Goal: Information Seeking & Learning: Learn about a topic

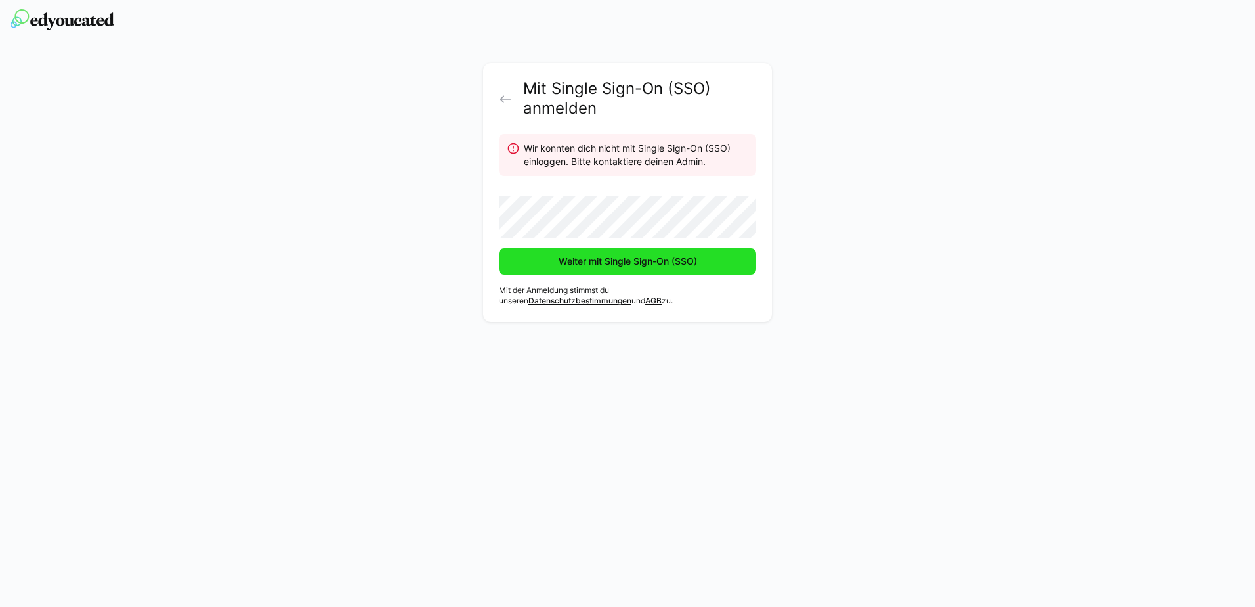
click at [633, 262] on span "Weiter mit Single Sign-On (SSO)" at bounding box center [628, 261] width 142 height 13
click at [503, 98] on eds-icon at bounding box center [505, 99] width 13 height 13
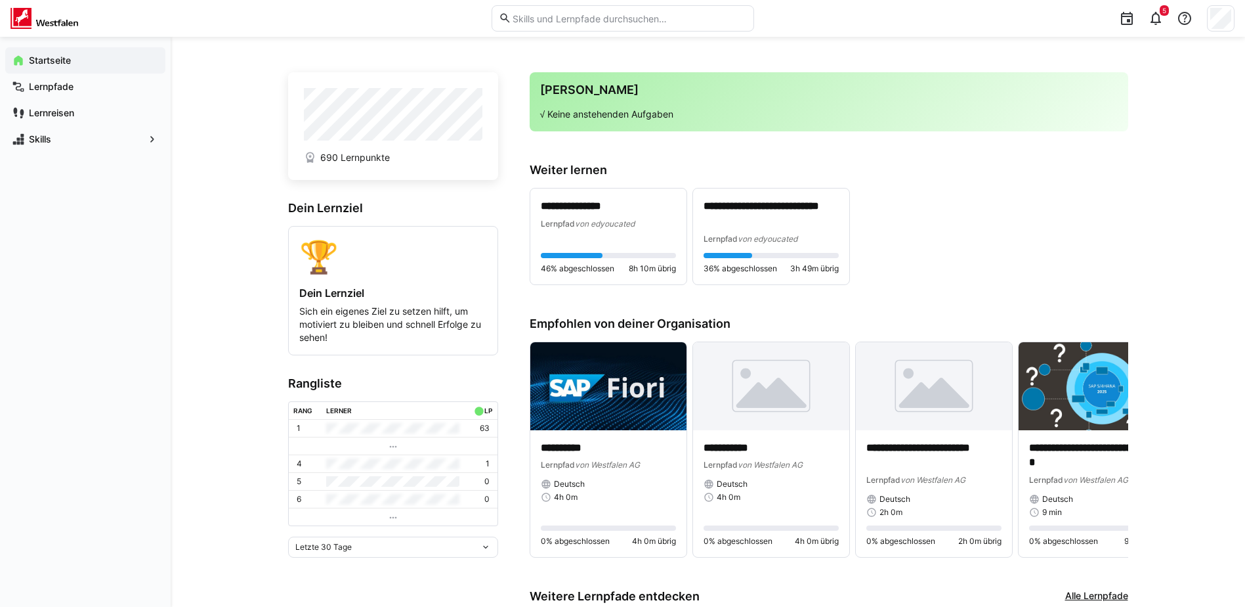
click at [1067, 180] on div "**********" at bounding box center [829, 224] width 599 height 122
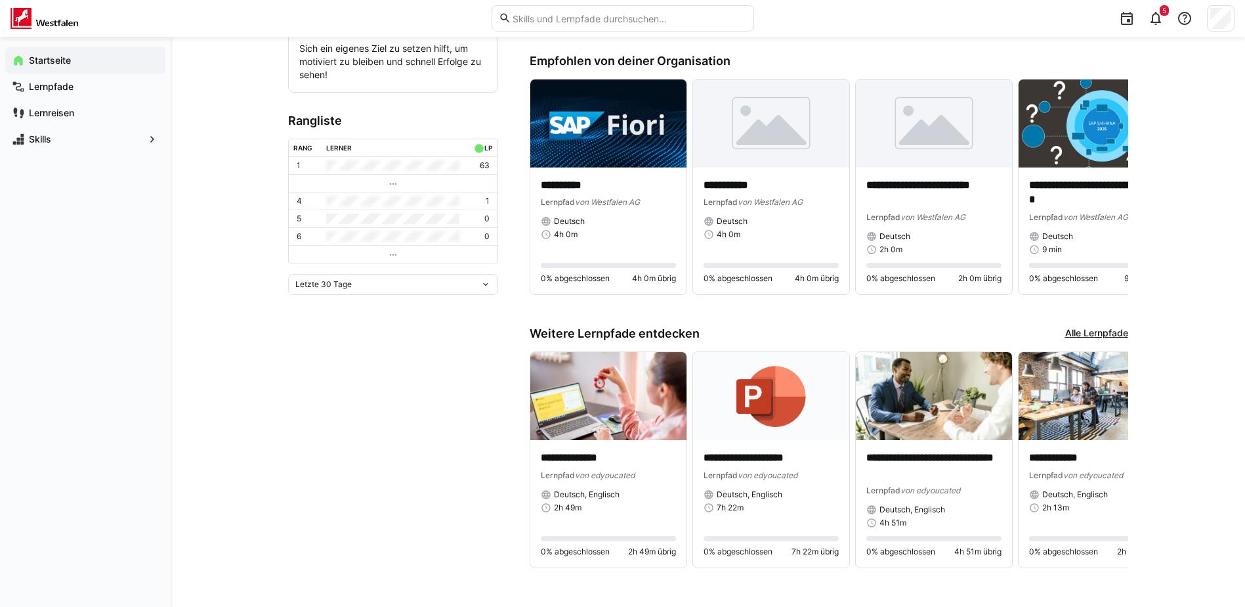
click at [397, 472] on app-home-left "690 Lernpunkte Dein Lernziel 🏆 Dein Lernziel Sich ein eigenes Ziel zu setzen hi…" at bounding box center [393, 197] width 210 height 775
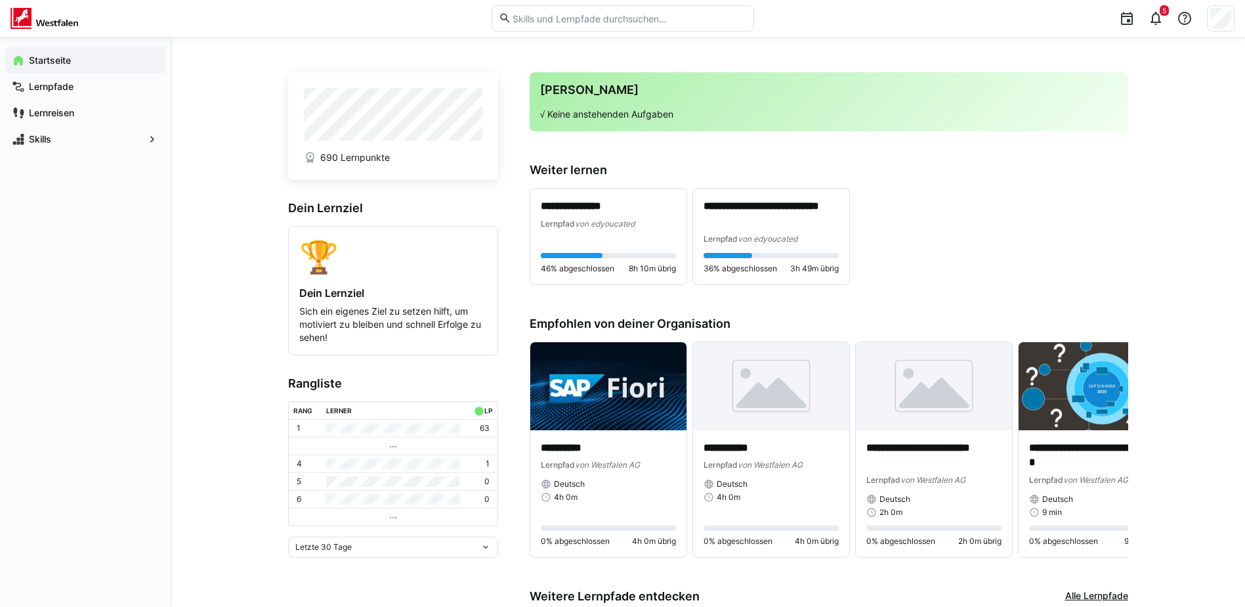
click at [1003, 272] on div "**********" at bounding box center [829, 236] width 599 height 97
click at [0, 0] on app-navigation-label "Lernpfade" at bounding box center [0, 0] width 0 height 0
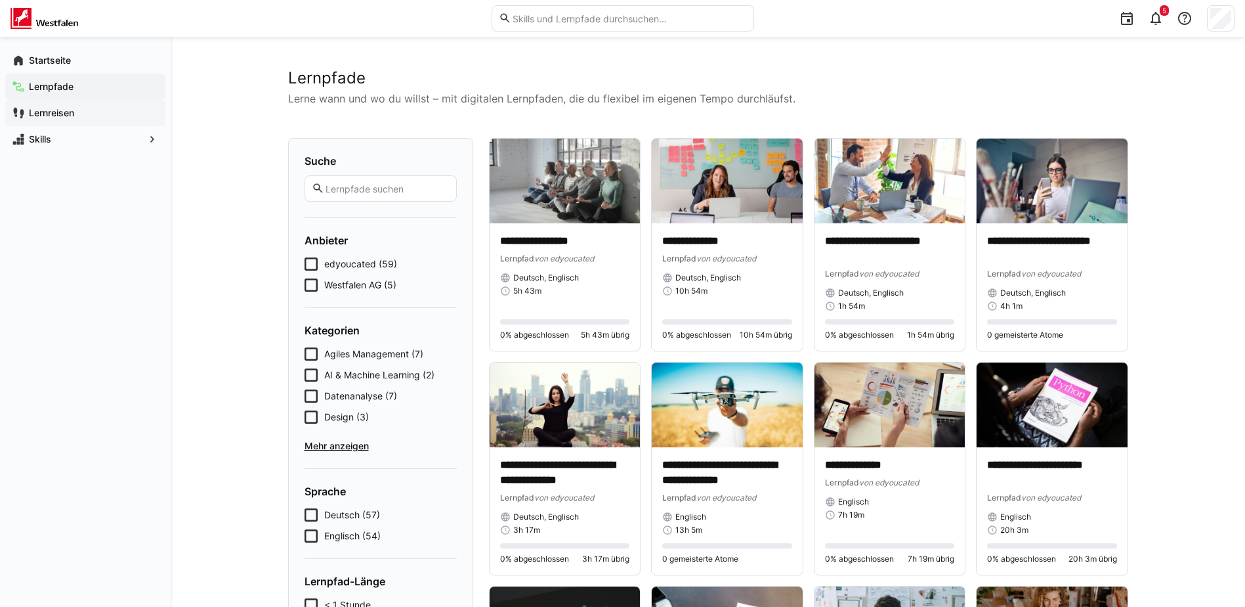
click at [116, 112] on span "Lernreisen" at bounding box center [93, 112] width 132 height 13
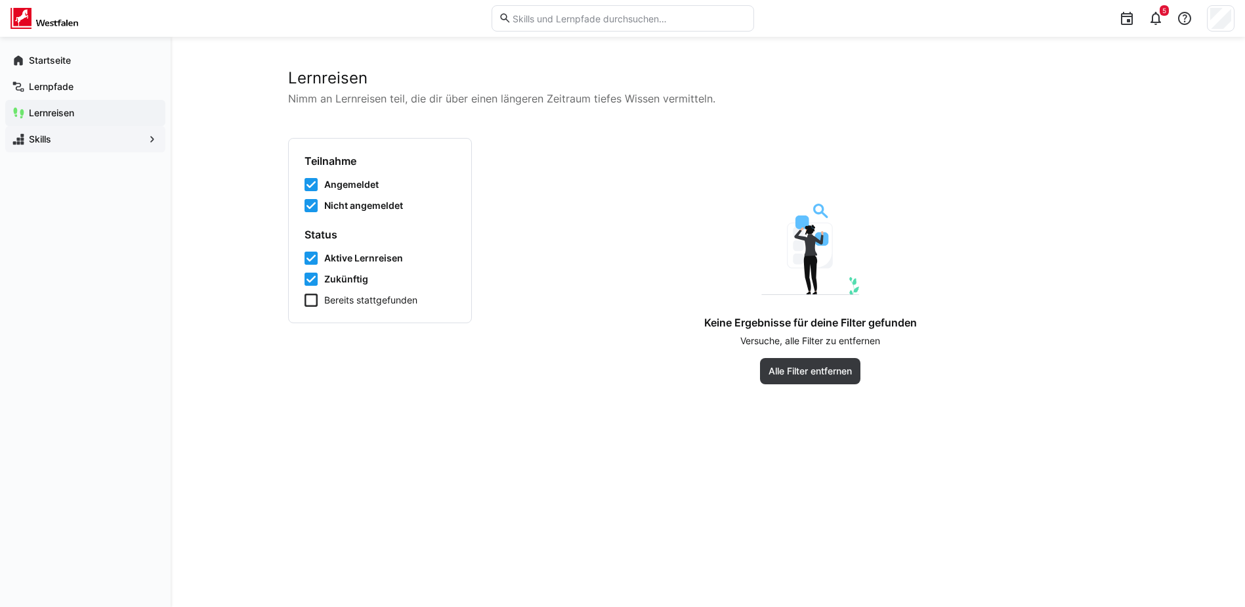
click at [118, 138] on span "Skills" at bounding box center [85, 139] width 117 height 13
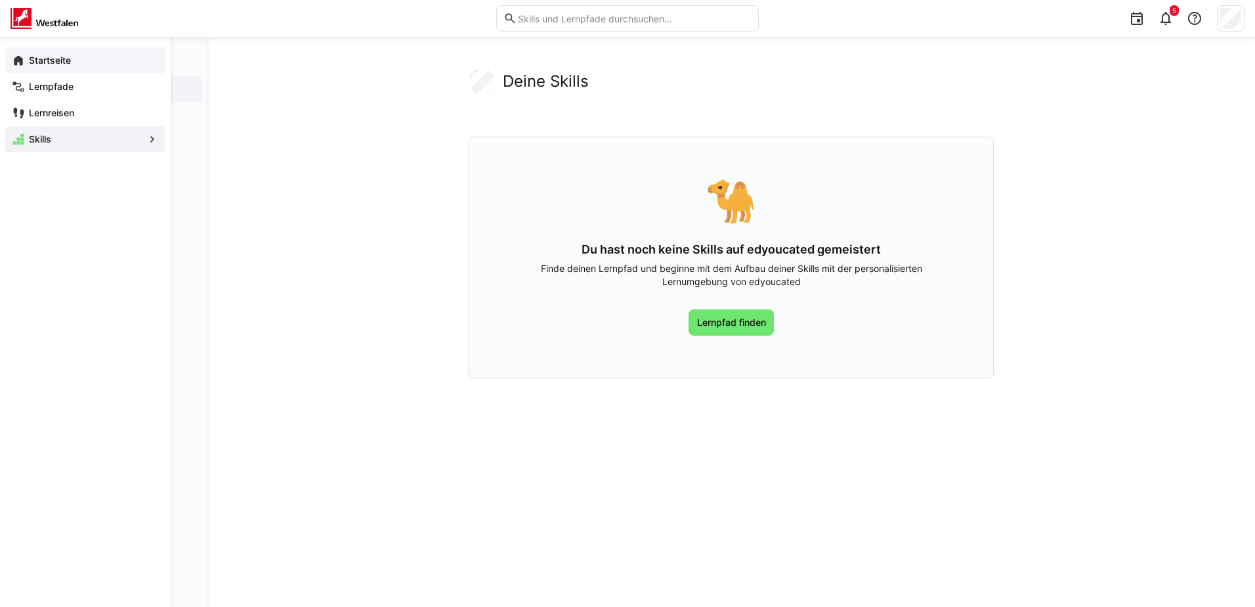
click at [21, 56] on eds-icon at bounding box center [18, 60] width 13 height 13
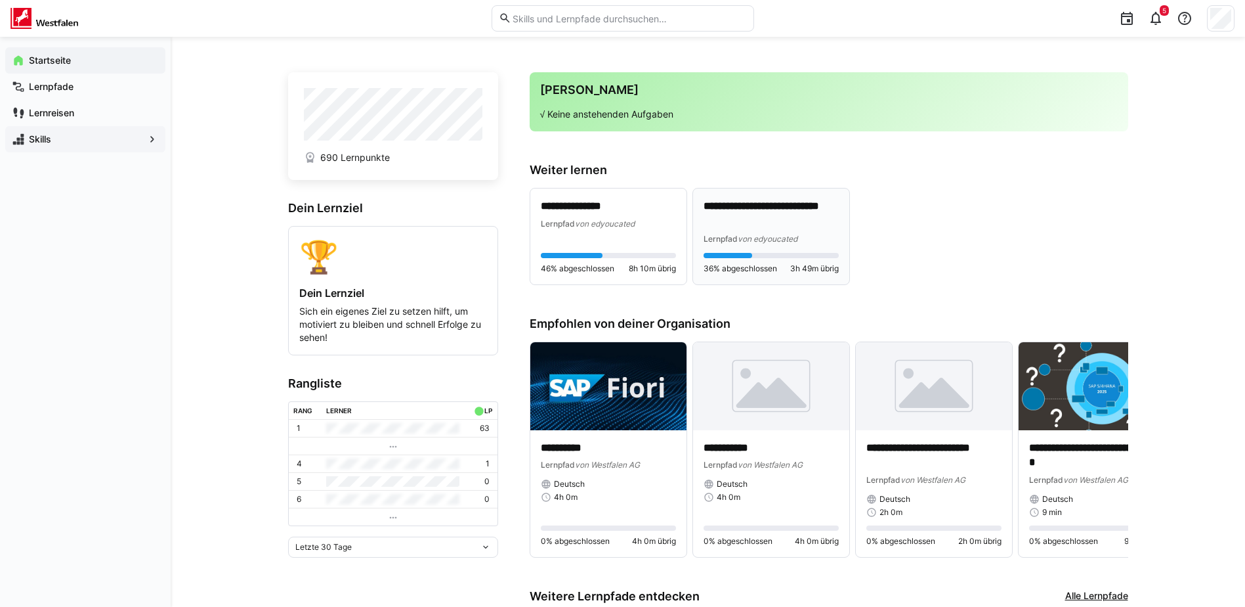
click at [754, 212] on p "**********" at bounding box center [771, 214] width 135 height 30
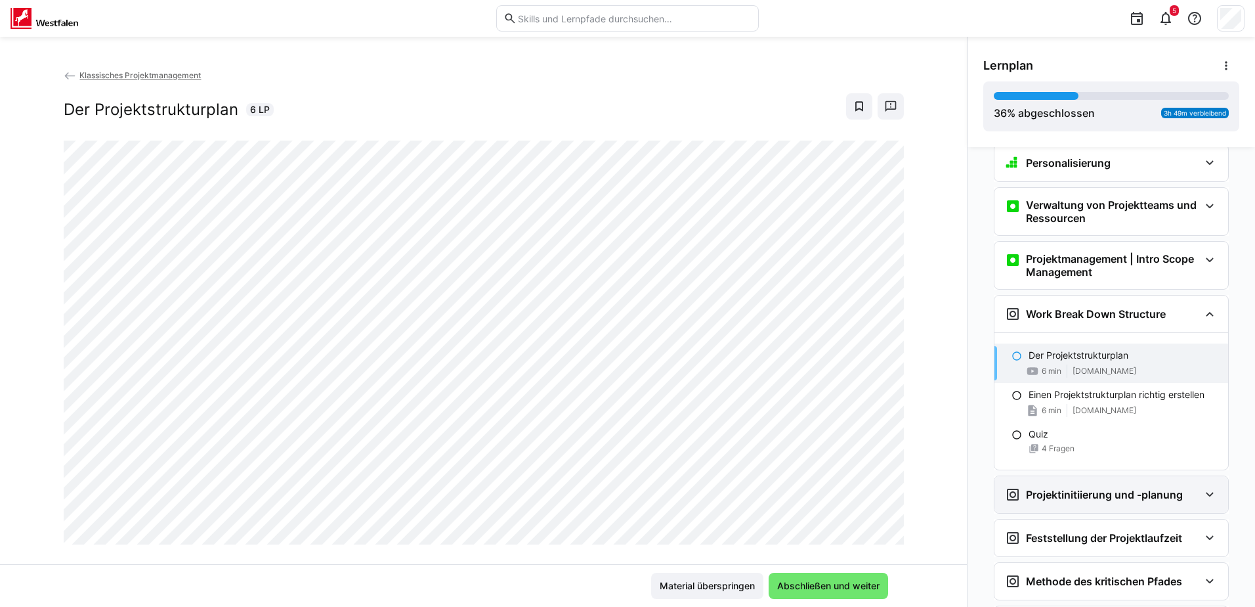
scroll to position [547, 0]
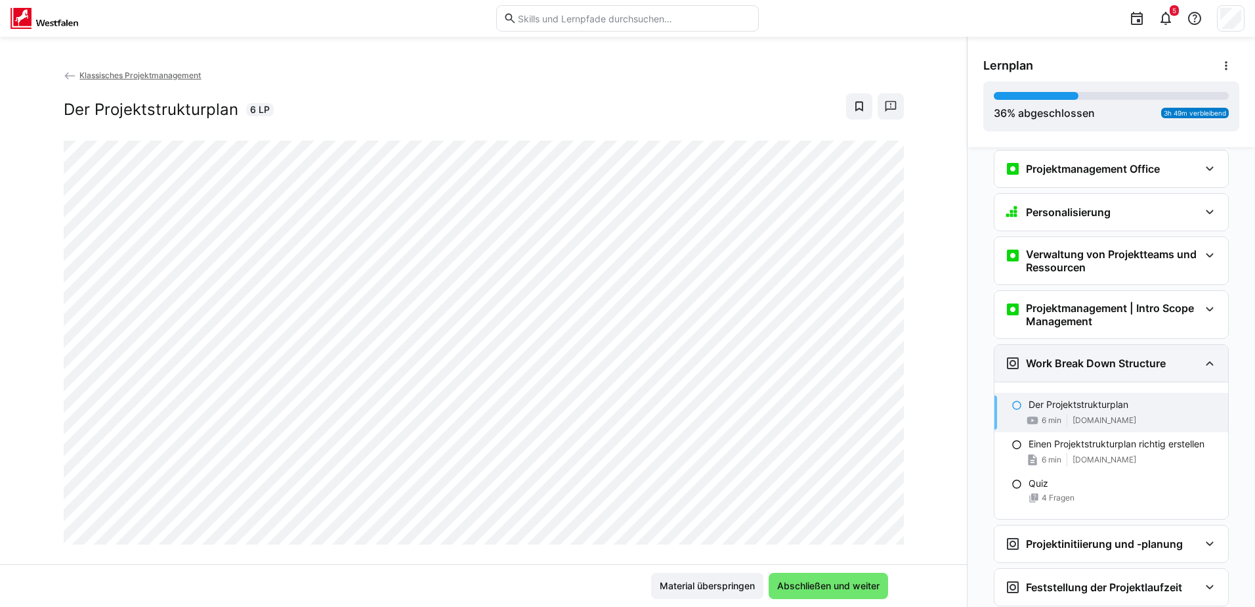
click at [1155, 360] on h3 "Work Break Down Structure" at bounding box center [1096, 362] width 140 height 13
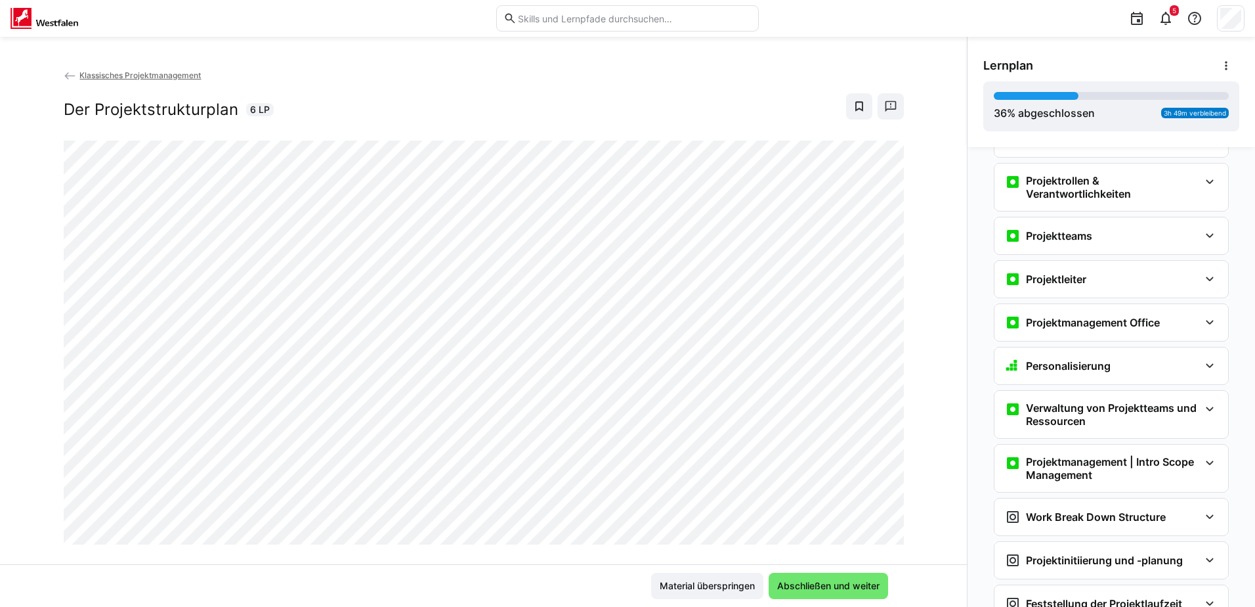
scroll to position [459, 0]
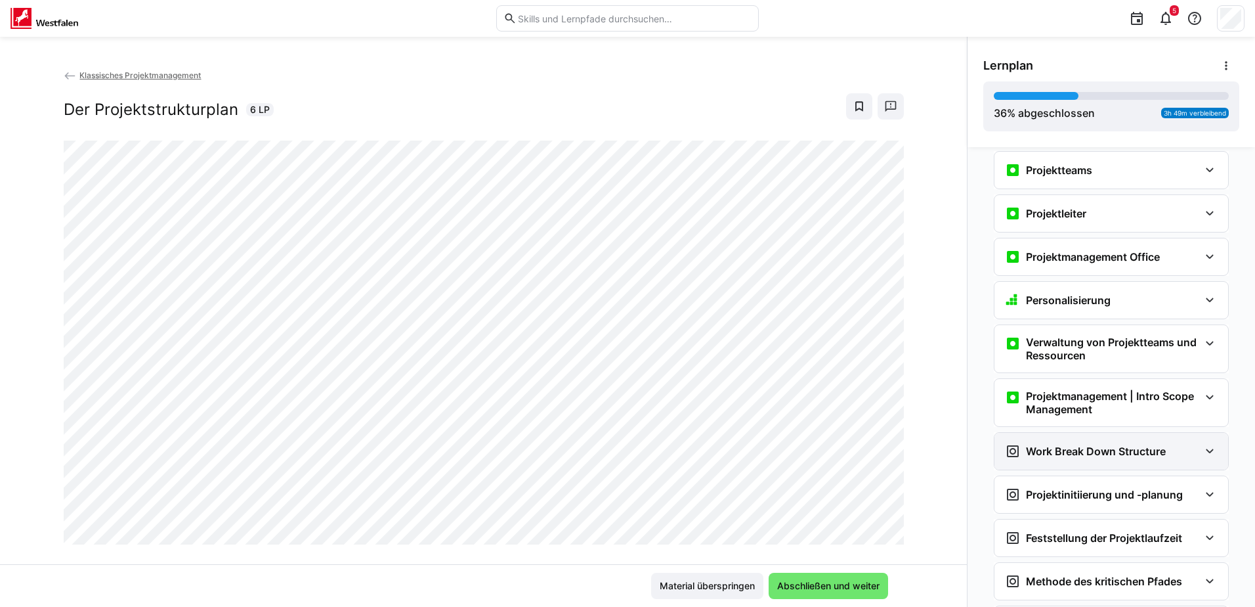
click at [1160, 453] on div "Work Break Down Structure" at bounding box center [1102, 451] width 194 height 16
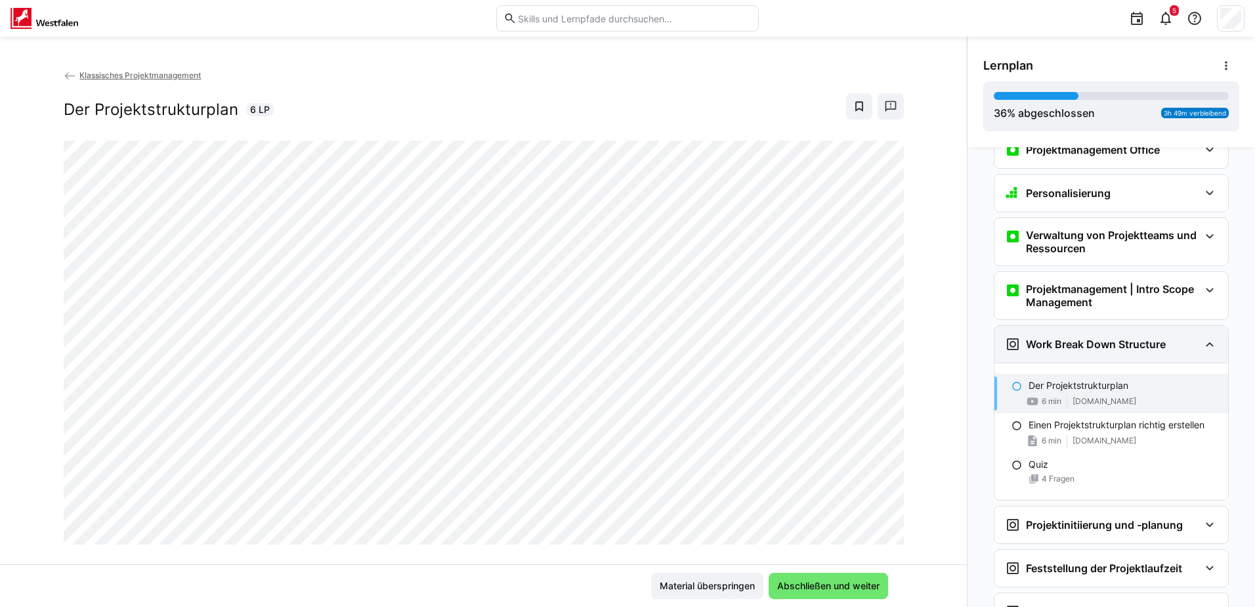
scroll to position [591, 0]
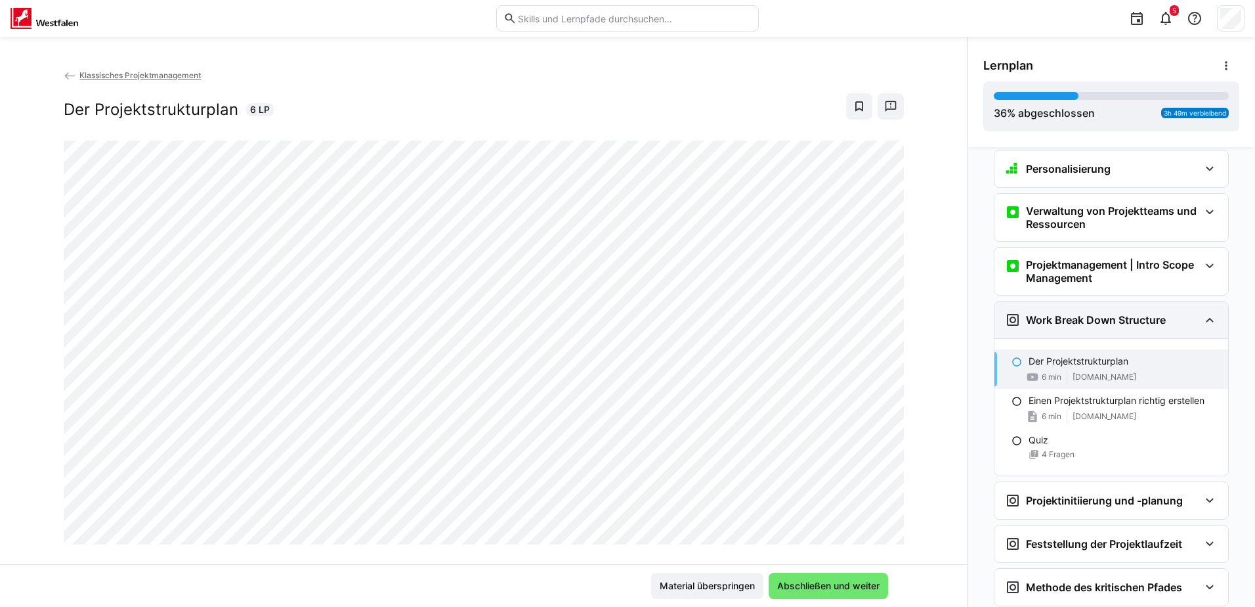
click at [1156, 316] on h3 "Work Break Down Structure" at bounding box center [1096, 319] width 140 height 13
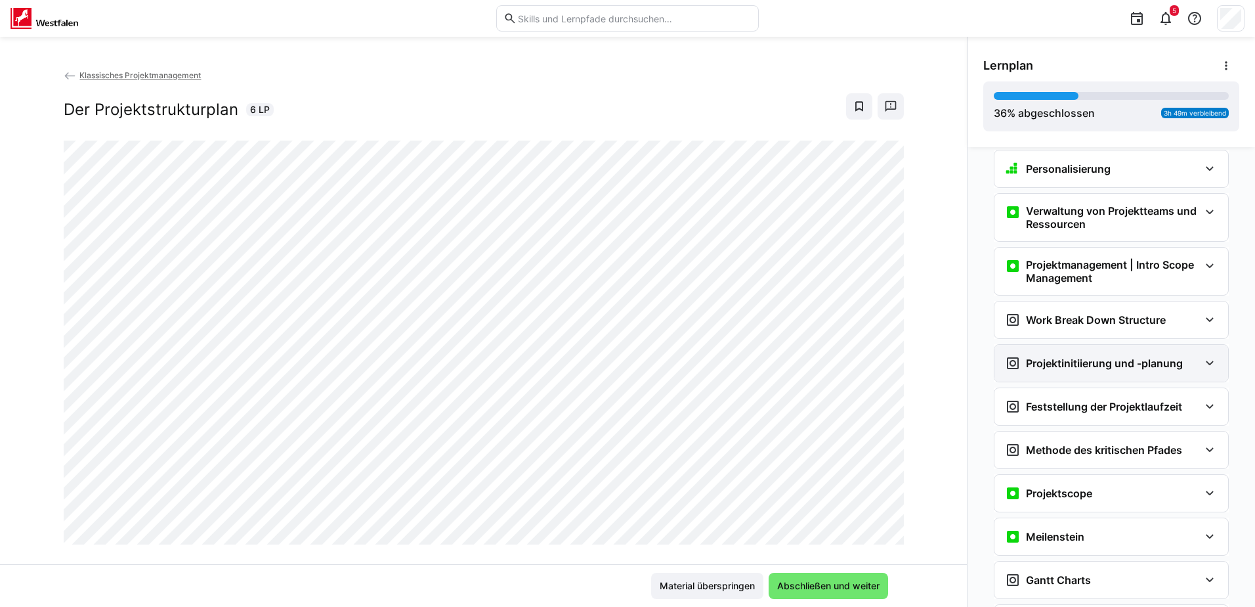
click at [1161, 364] on h3 "Projektinitiierung und -planung" at bounding box center [1104, 362] width 157 height 13
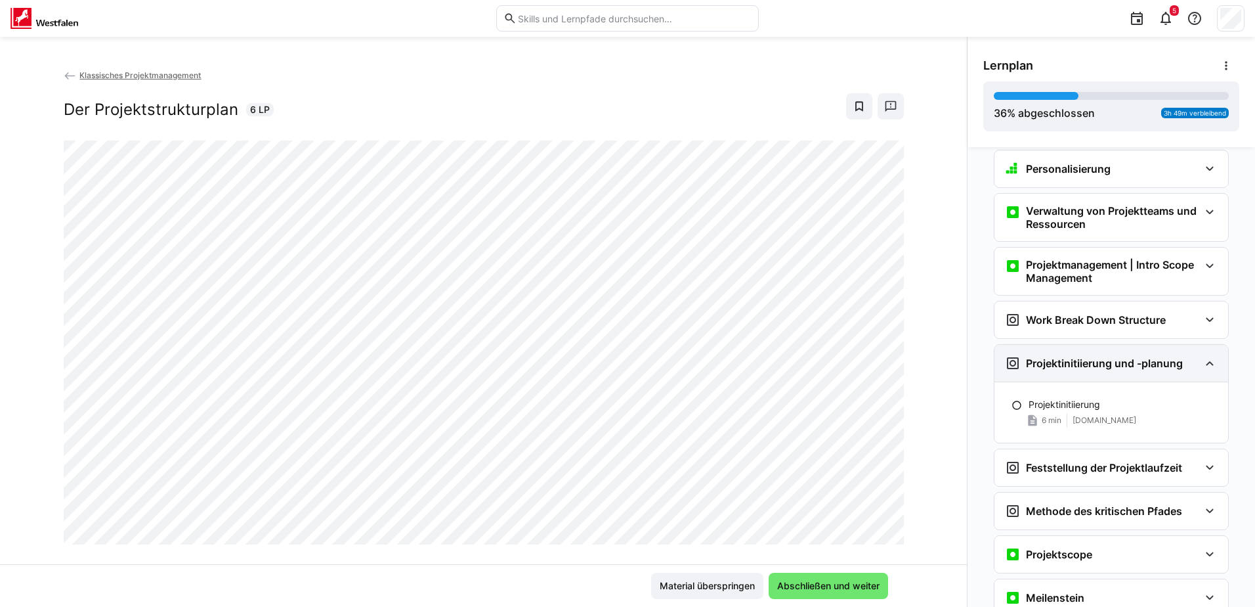
click at [1161, 364] on h3 "Projektinitiierung und -planung" at bounding box center [1104, 362] width 157 height 13
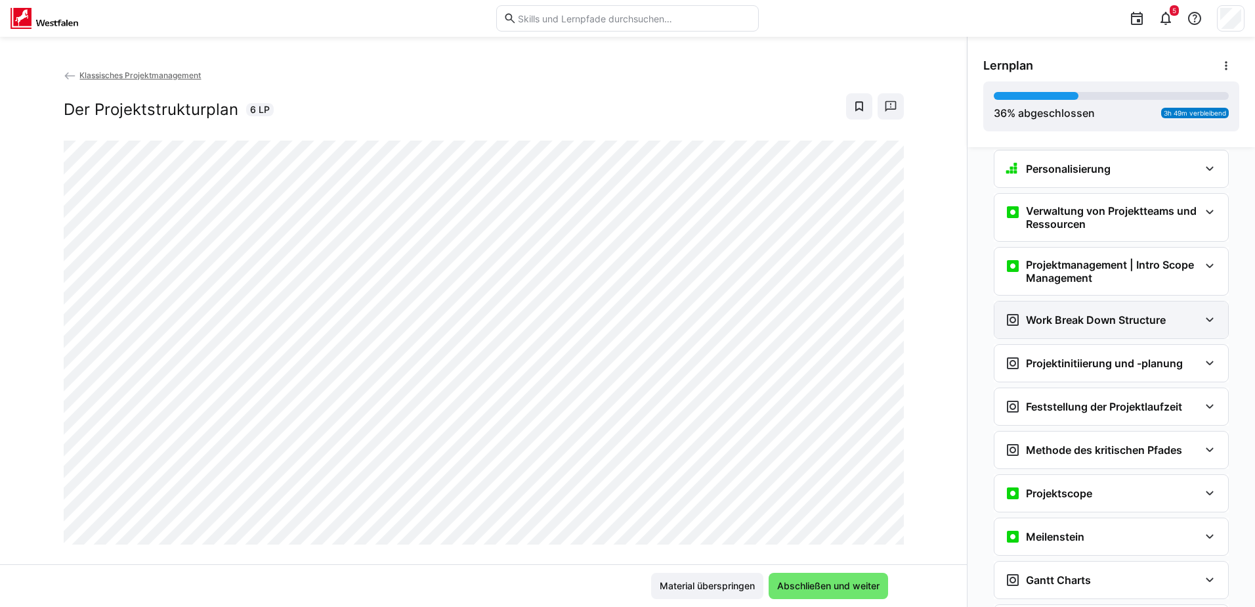
click at [1151, 324] on h3 "Work Break Down Structure" at bounding box center [1096, 319] width 140 height 13
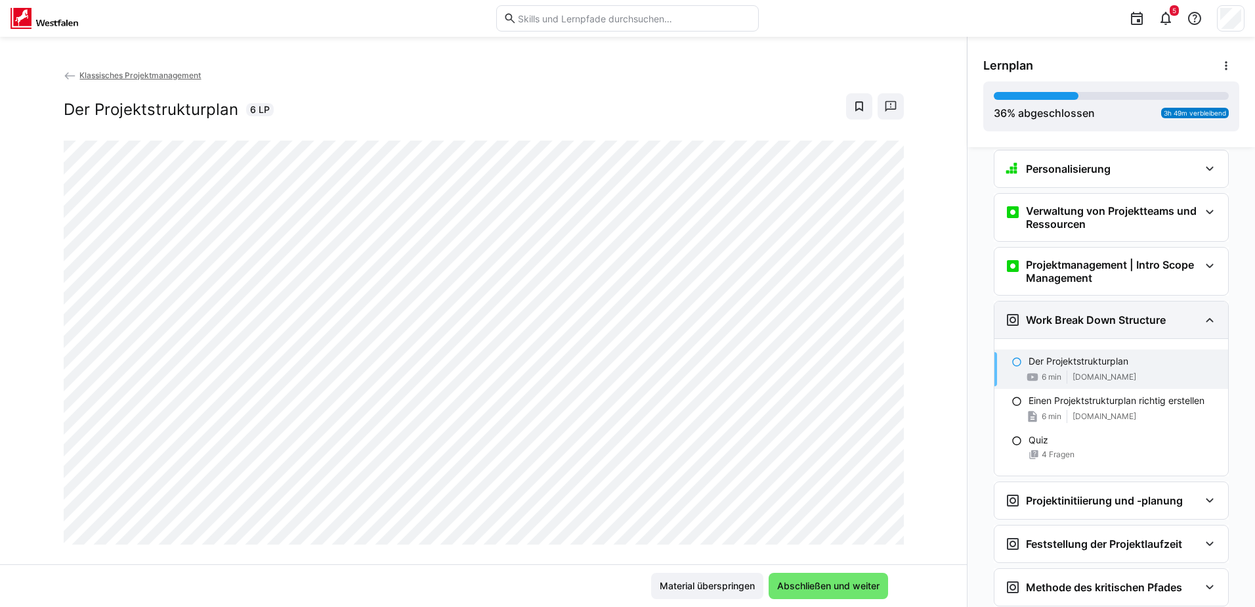
click at [1151, 324] on h3 "Work Break Down Structure" at bounding box center [1096, 319] width 140 height 13
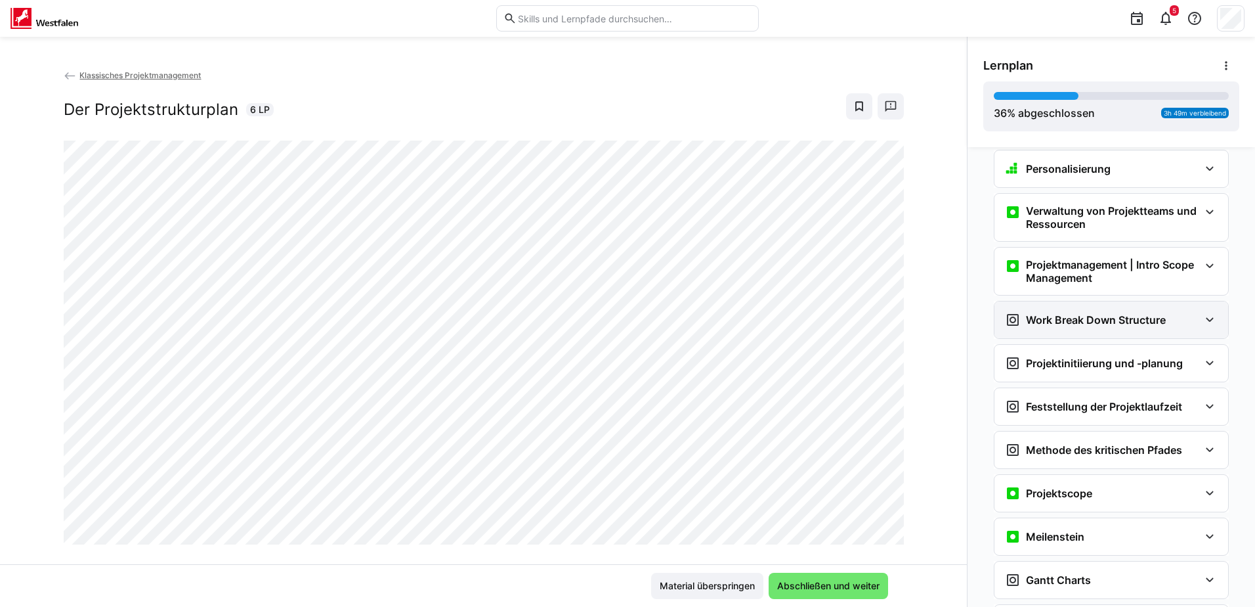
click at [1151, 324] on h3 "Work Break Down Structure" at bounding box center [1096, 319] width 140 height 13
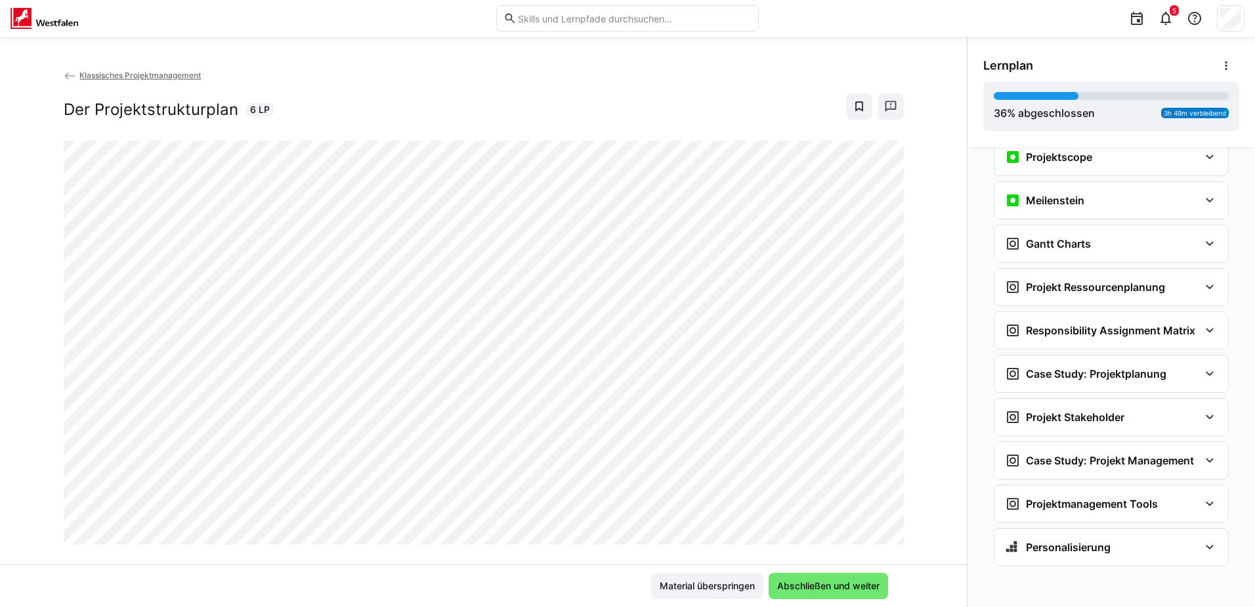
scroll to position [0, 0]
